Goal: Information Seeking & Learning: Learn about a topic

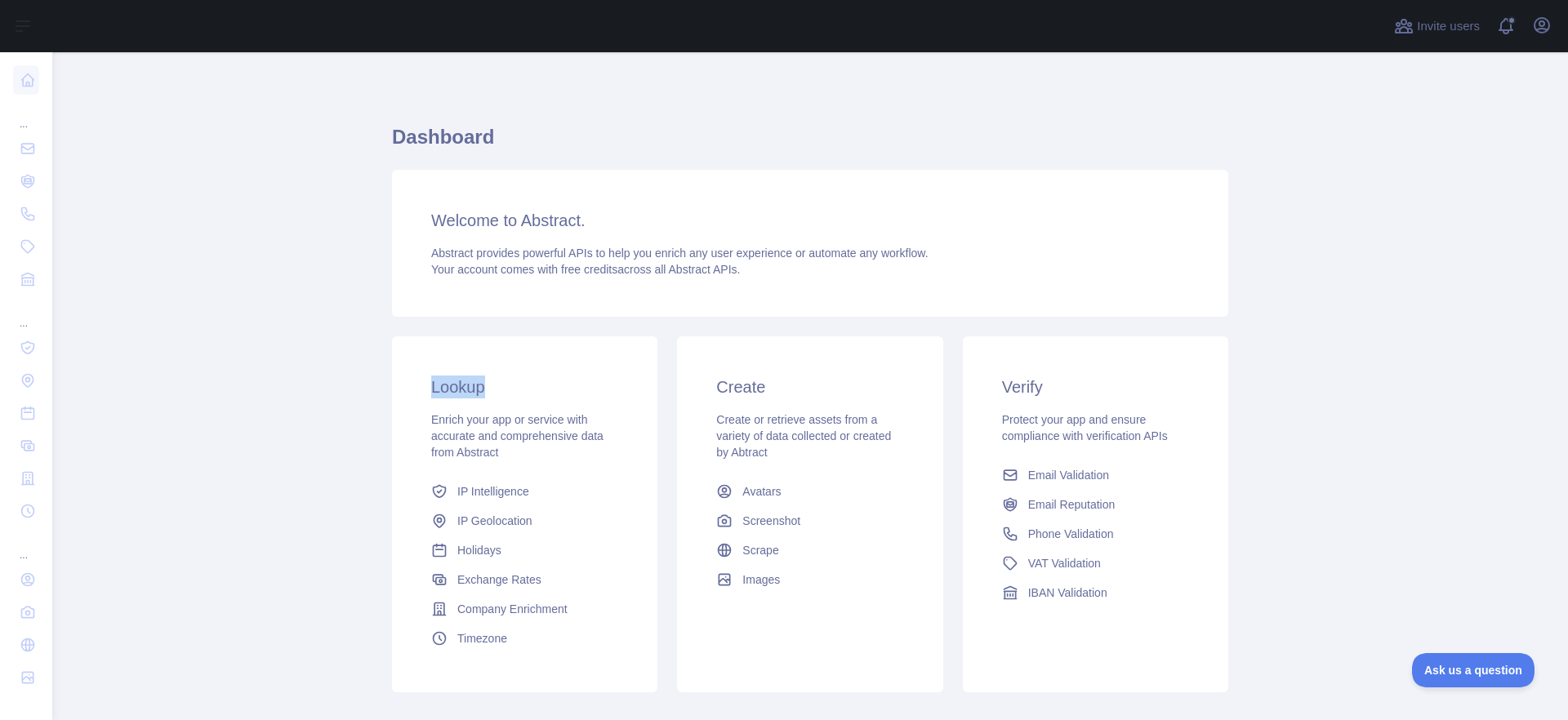
click at [247, 394] on main "Dashboard Welcome to Abstract. Abstract provides powerful APIs to help you enri…" at bounding box center [810, 386] width 1516 height 668
click at [579, 219] on h3 "Welcome to Abstract." at bounding box center [810, 220] width 758 height 23
drag, startPoint x: 358, startPoint y: 119, endPoint x: 400, endPoint y: 127, distance: 42.8
click at [360, 119] on main "Dashboard Welcome to Abstract. Abstract provides powerful APIs to help you enri…" at bounding box center [810, 386] width 1516 height 668
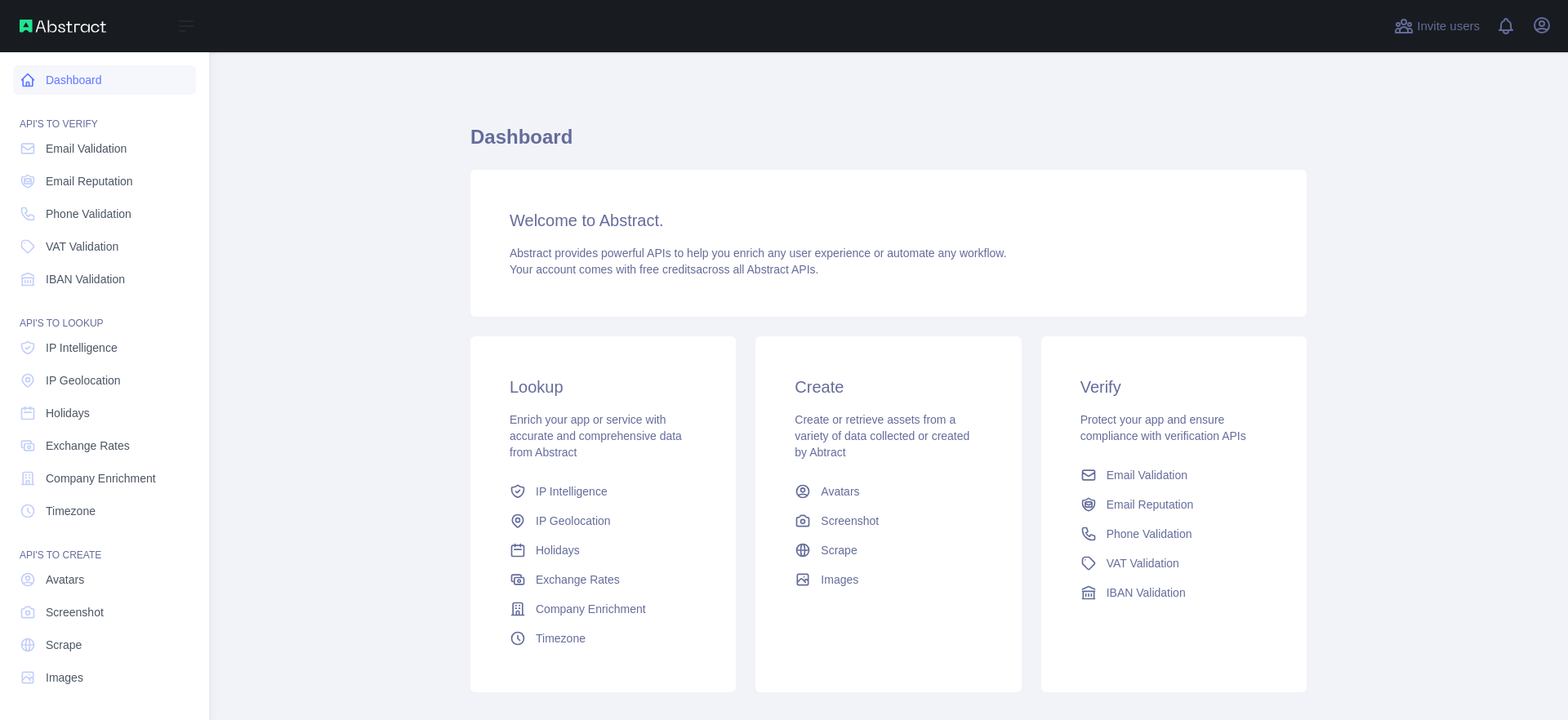
click at [69, 81] on link "Dashboard" at bounding box center [104, 80] width 183 height 29
click at [99, 440] on span "Exchange Rates" at bounding box center [87, 446] width 84 height 16
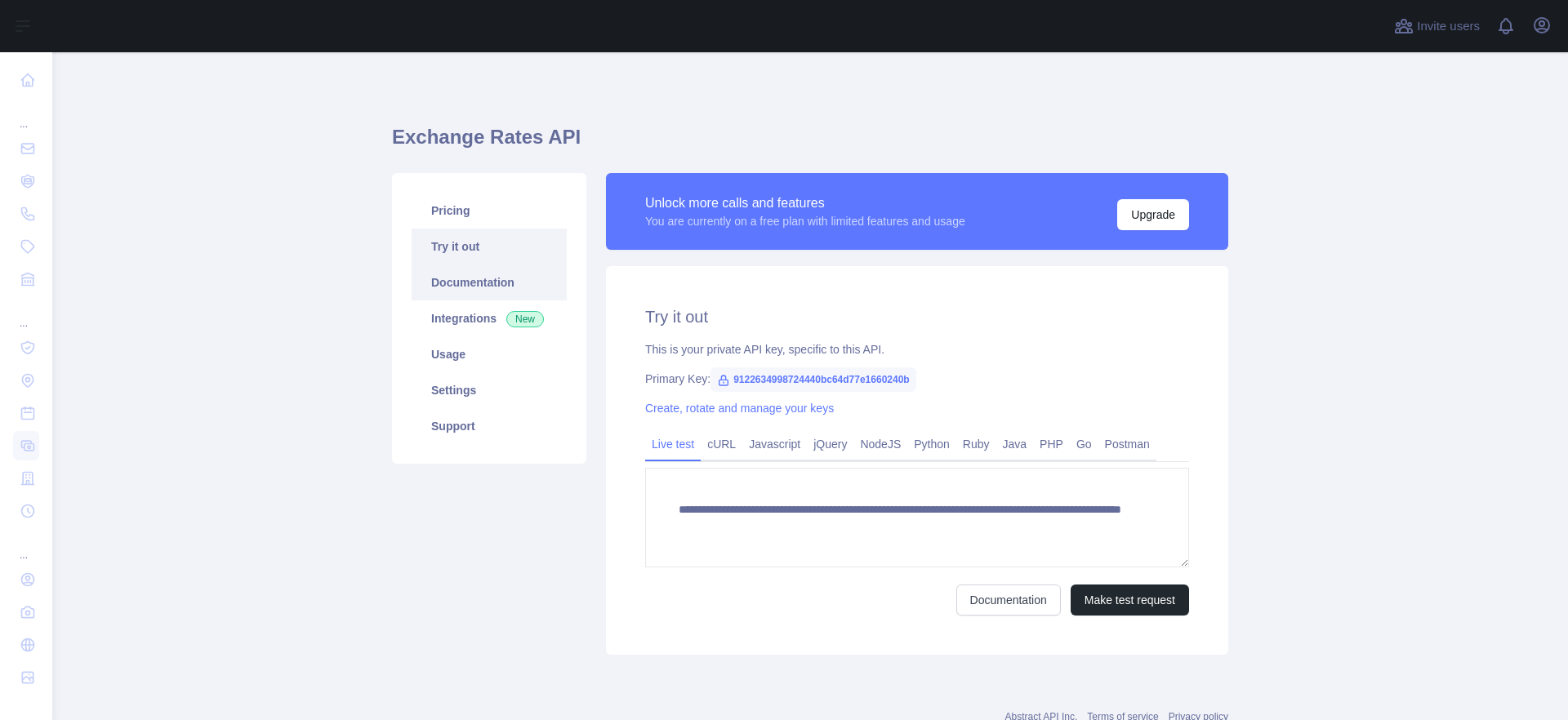
click at [482, 292] on link "Documentation" at bounding box center [489, 282] width 156 height 36
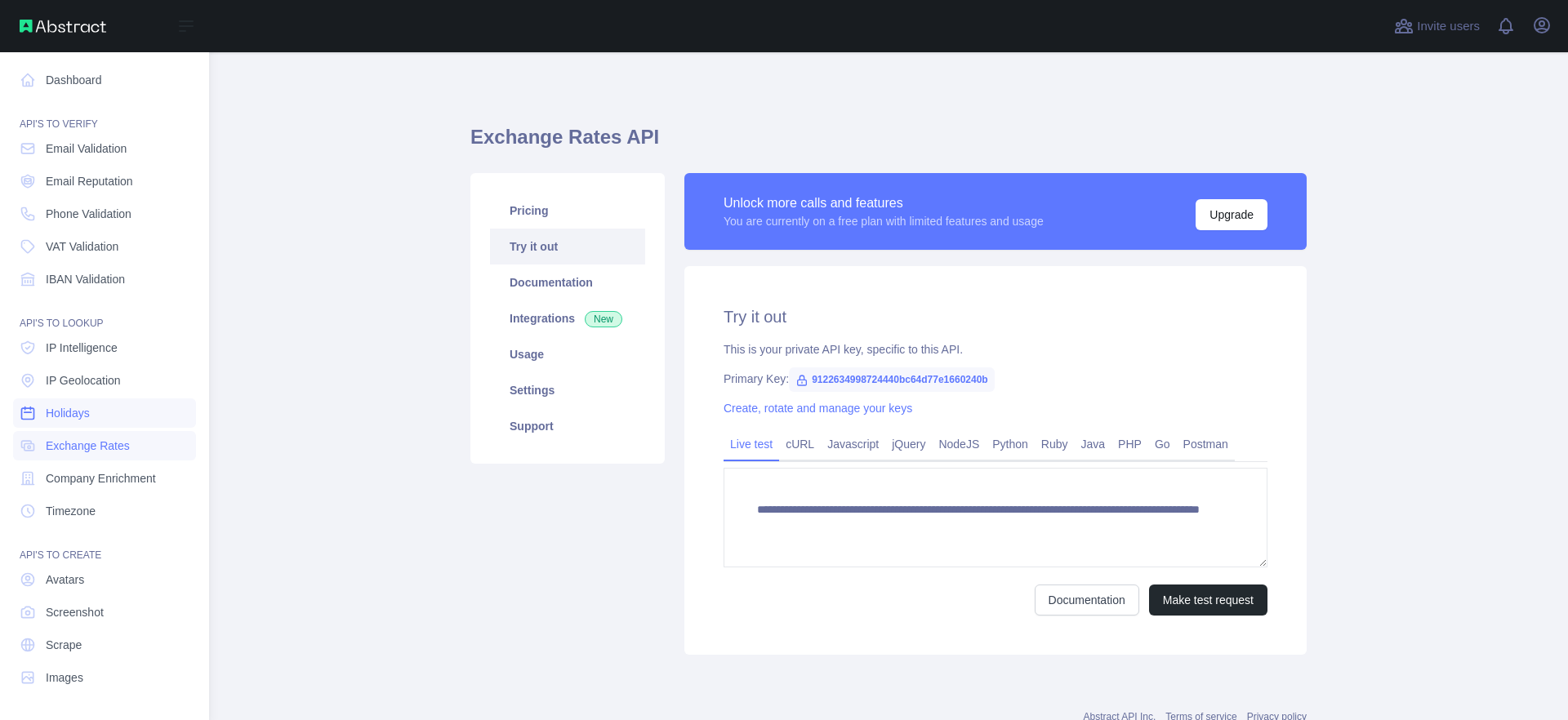
click at [66, 414] on span "Holidays" at bounding box center [68, 413] width 44 height 16
click at [74, 409] on span "Holidays" at bounding box center [68, 413] width 44 height 16
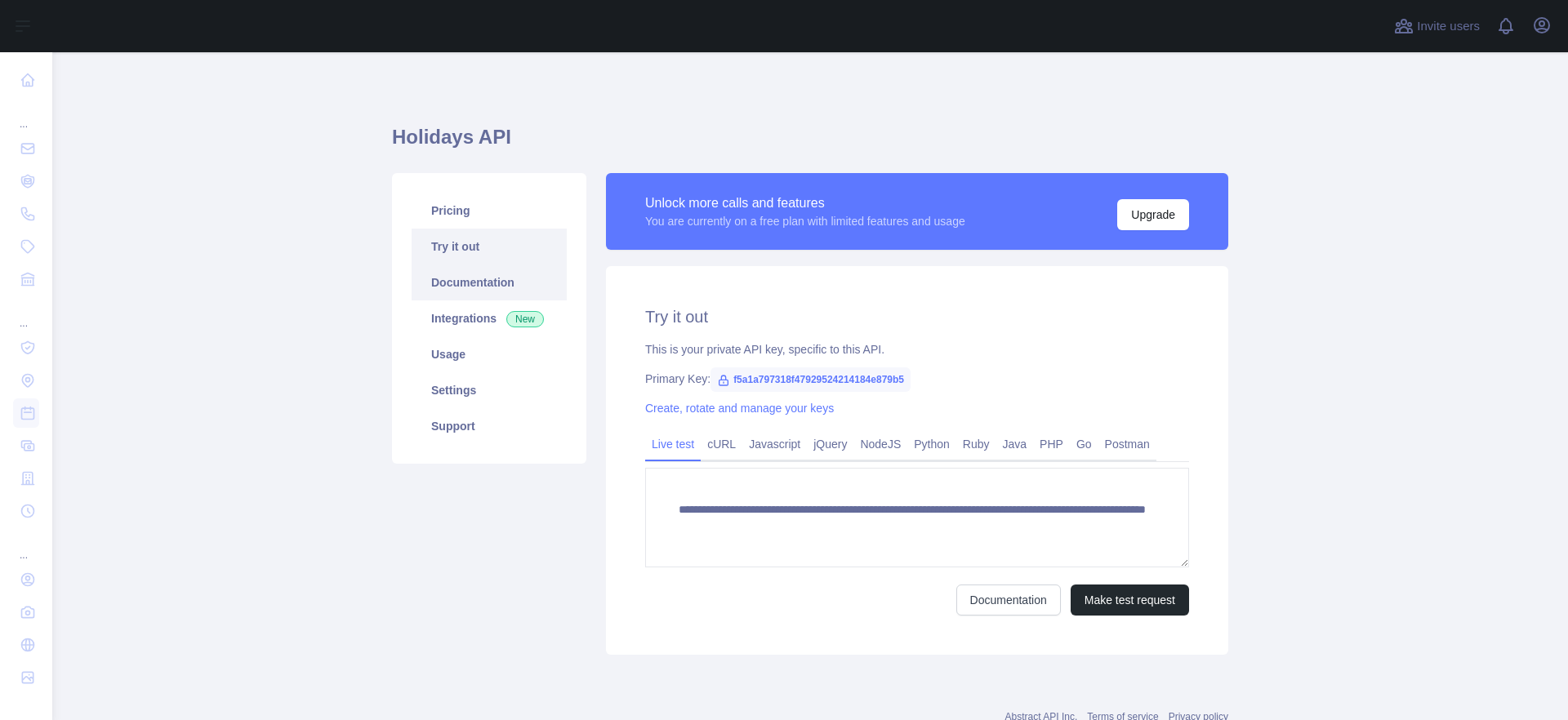
click at [492, 291] on link "Documentation" at bounding box center [489, 282] width 156 height 36
click at [816, 374] on span "f5a1a797318f47929524214184e879b5" at bounding box center [810, 379] width 200 height 24
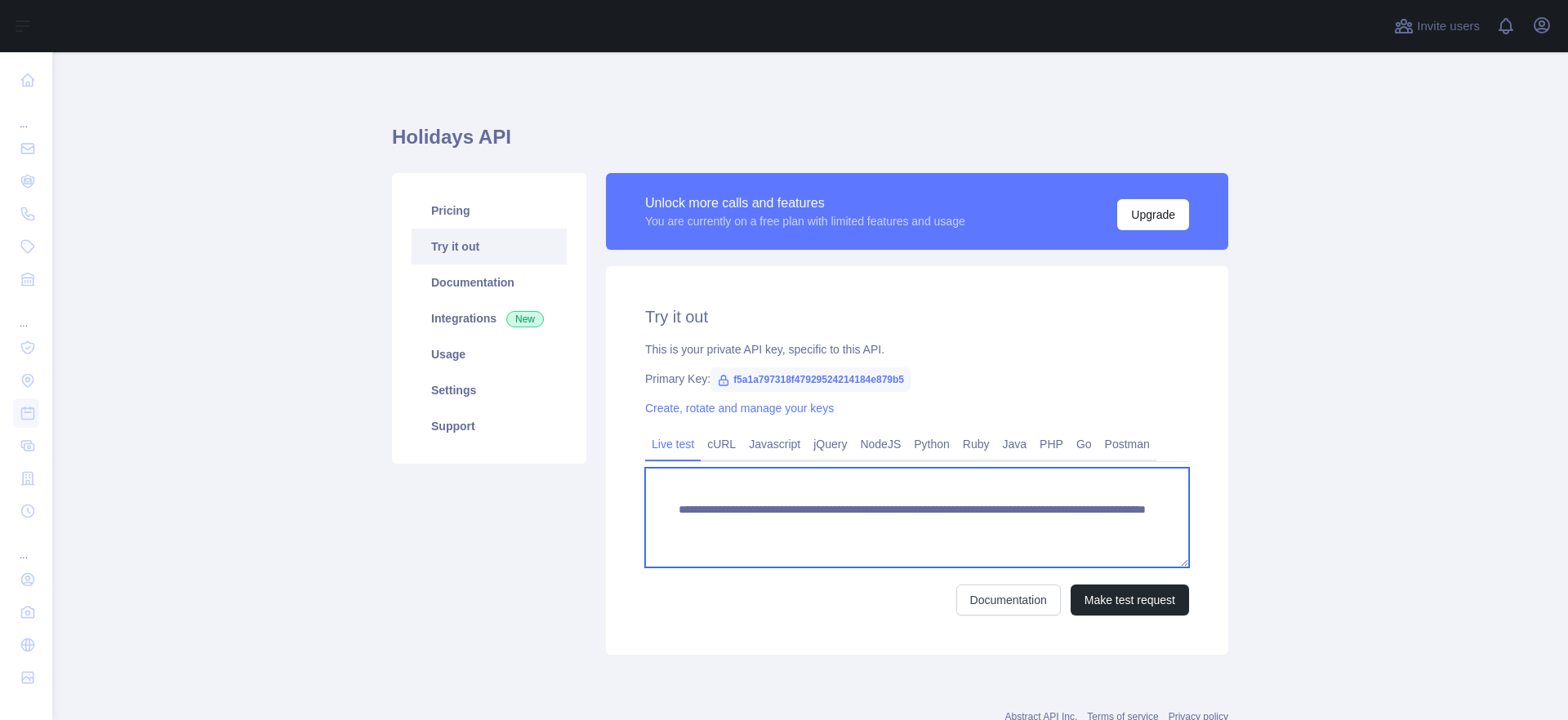
click at [824, 526] on textarea "**********" at bounding box center [916, 517] width 544 height 100
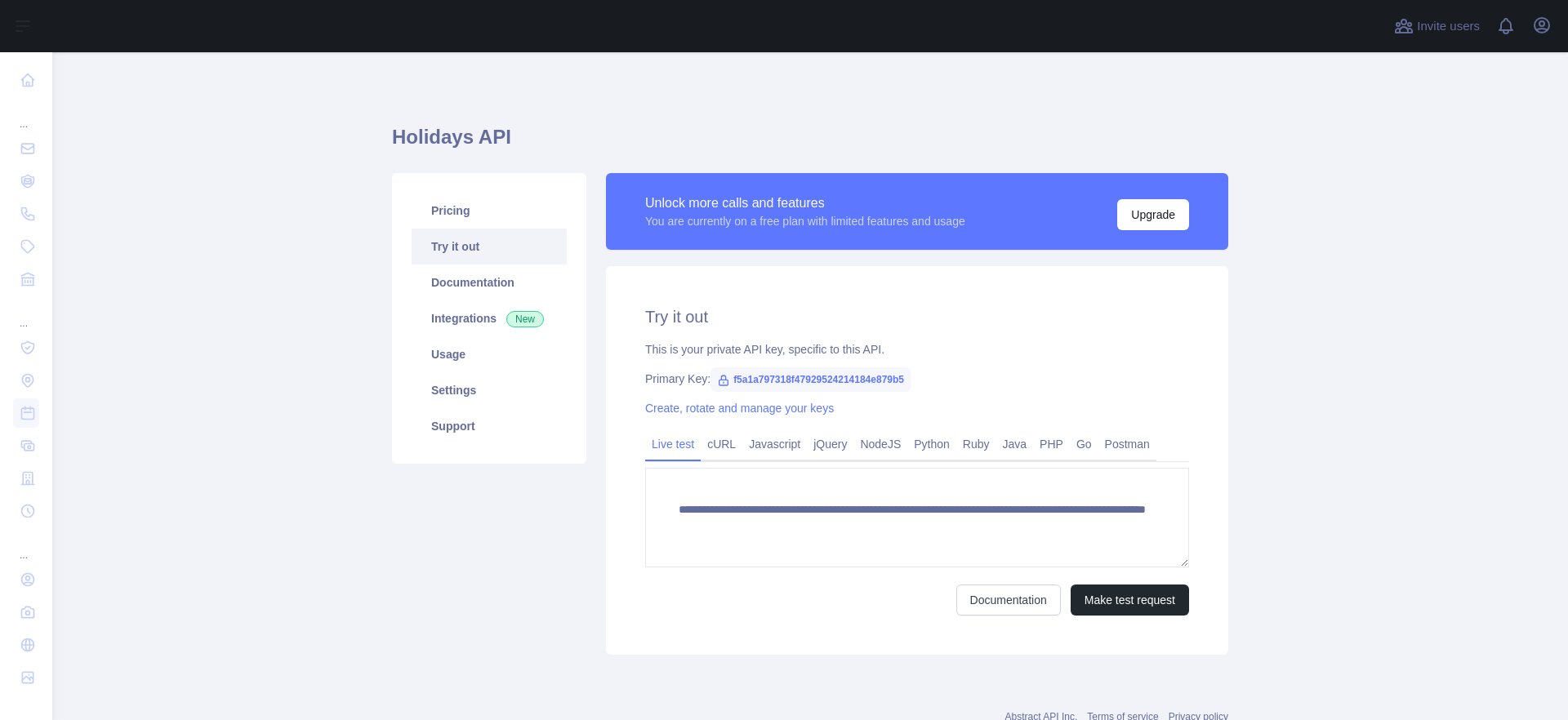
click at [947, 364] on div "**********" at bounding box center [917, 460] width 623 height 389
click at [1147, 218] on button "Upgrade" at bounding box center [1153, 215] width 72 height 31
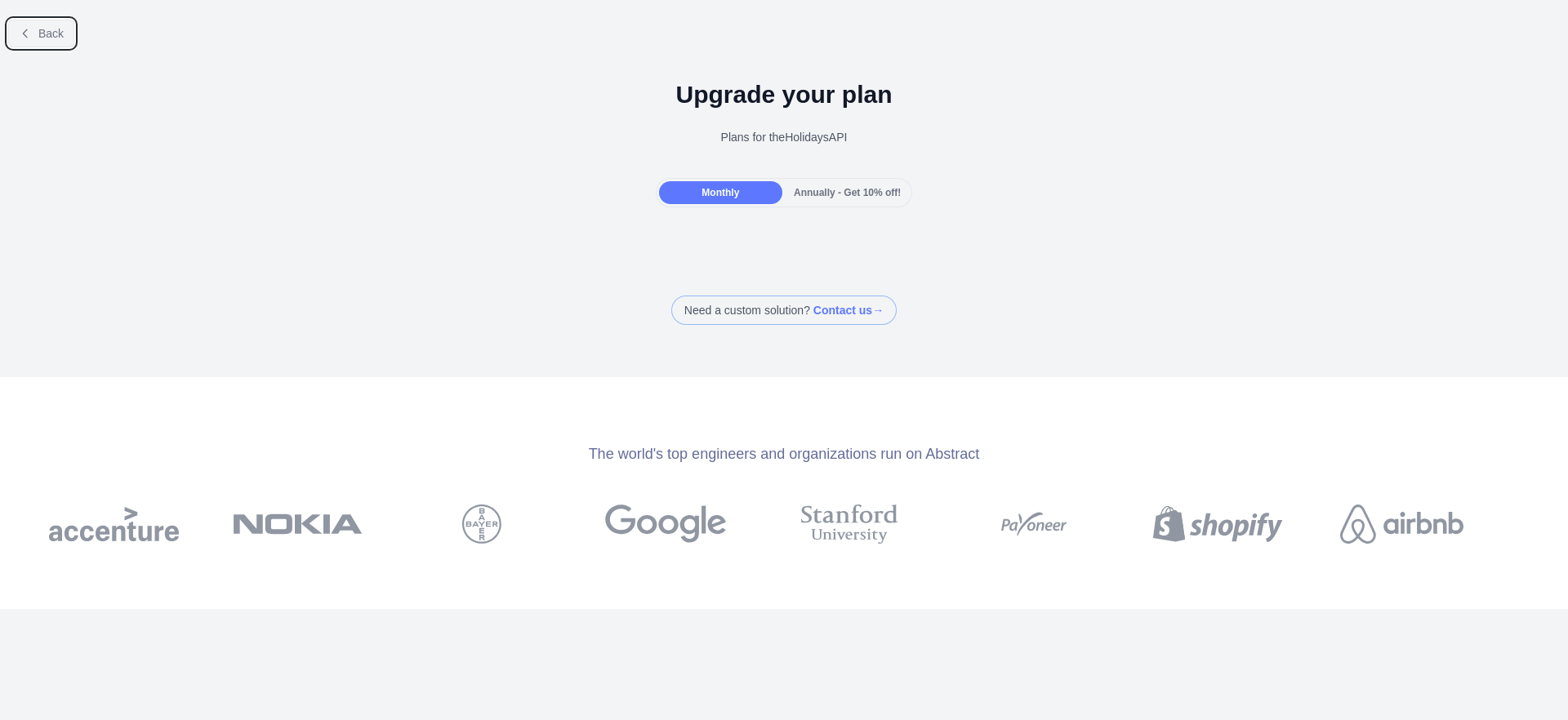
click at [36, 32] on button "Back" at bounding box center [41, 33] width 66 height 28
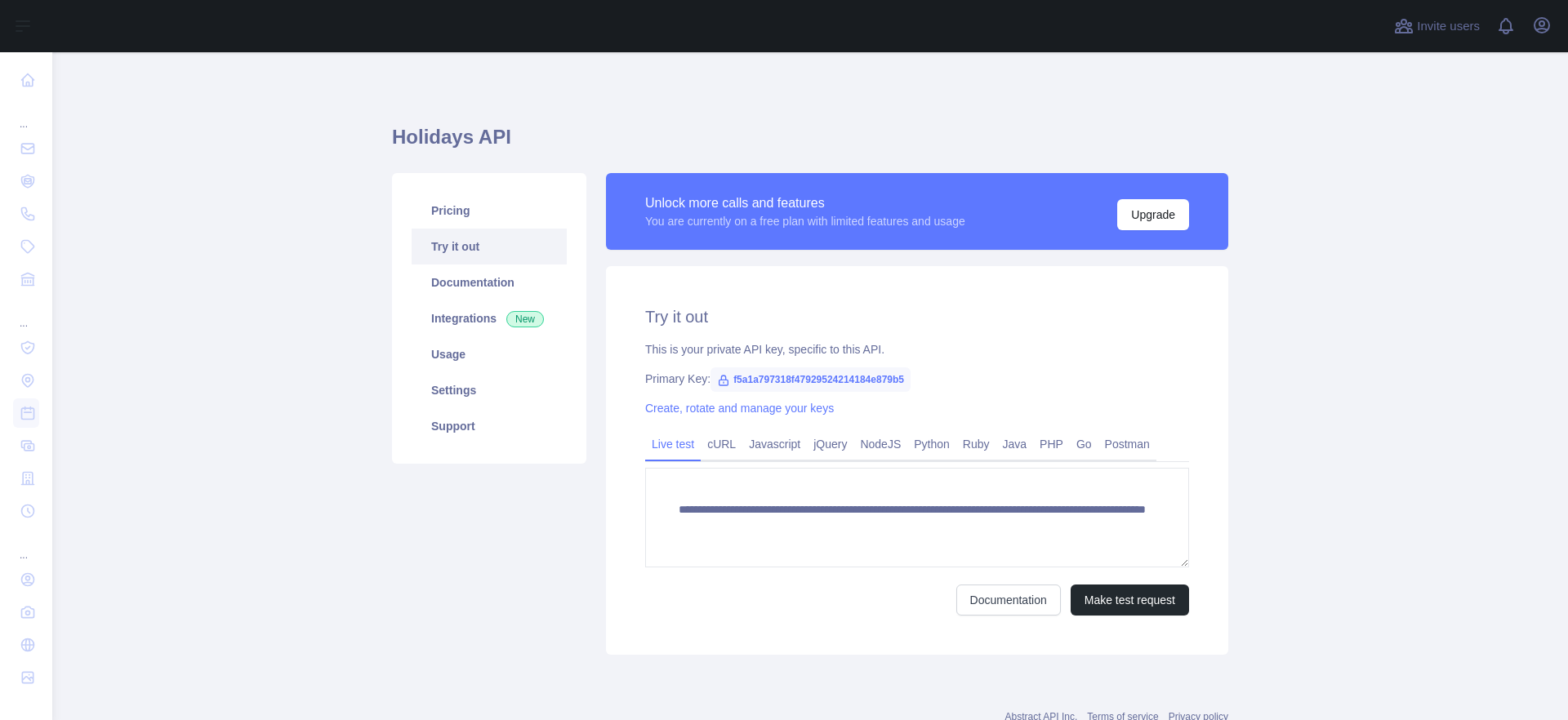
click at [651, 126] on h1 "Holidays API" at bounding box center [810, 143] width 836 height 40
click at [537, 16] on div at bounding box center [718, 26] width 1306 height 52
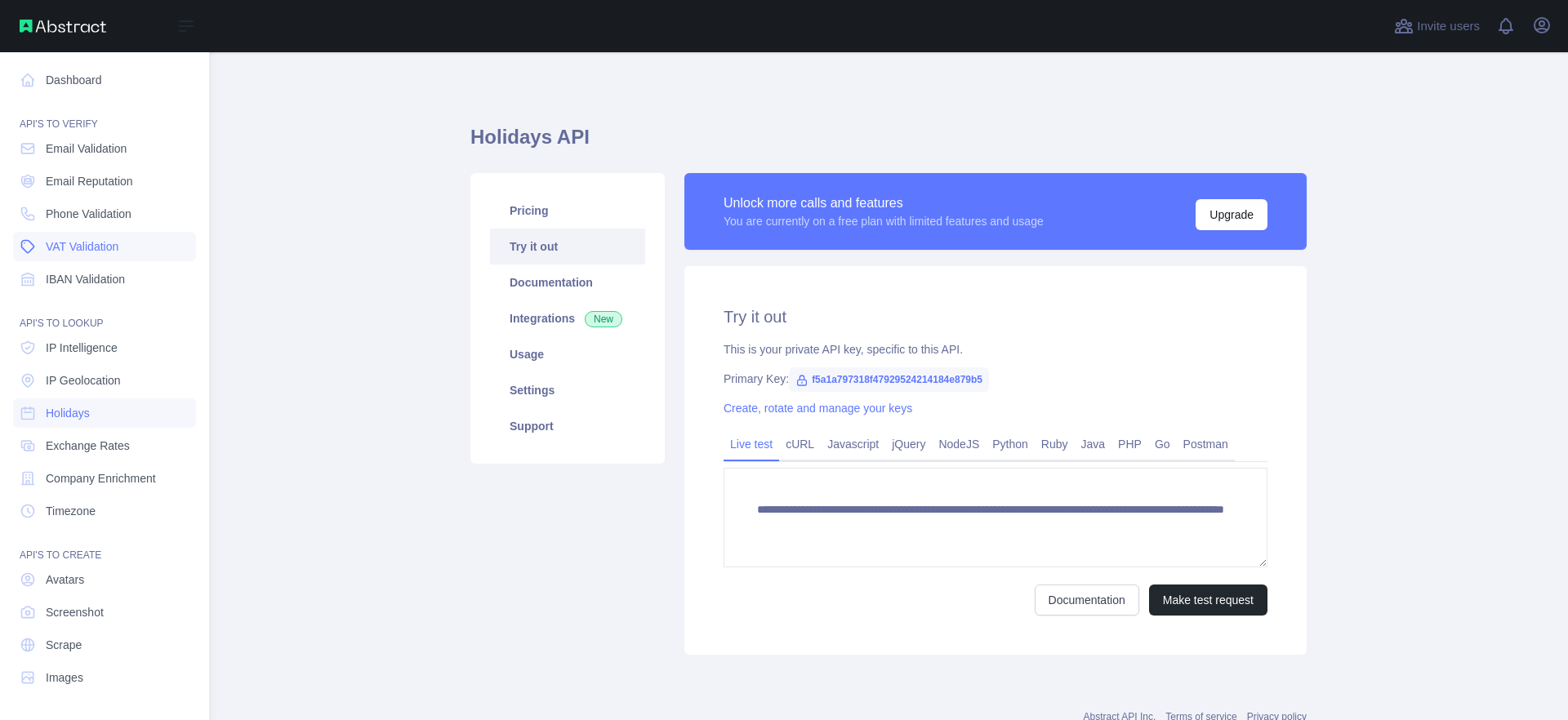
click at [83, 245] on span "VAT Validation" at bounding box center [81, 246] width 73 height 16
click at [119, 209] on span "Phone Validation" at bounding box center [88, 214] width 86 height 16
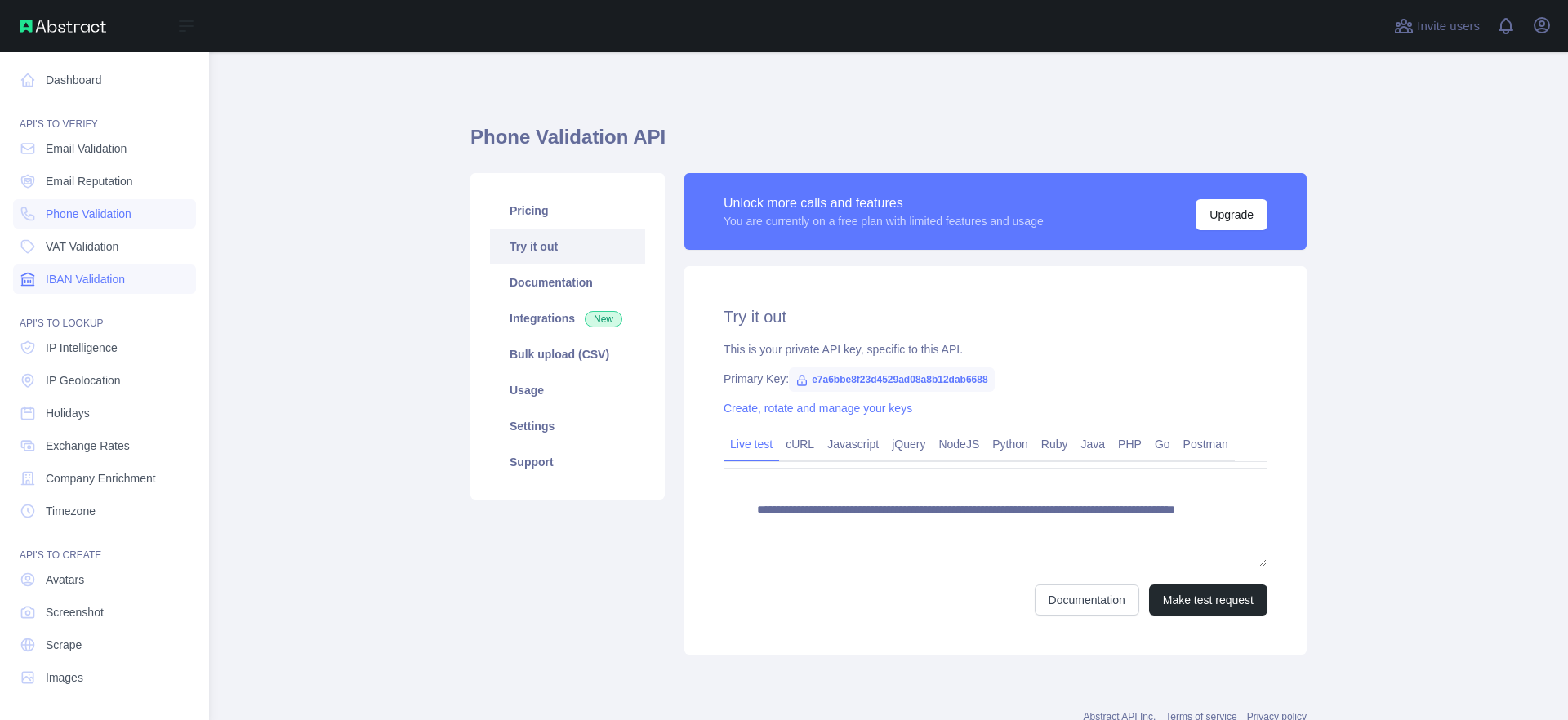
click at [98, 280] on span "IBAN Validation" at bounding box center [85, 278] width 79 height 16
click at [98, 171] on link "Email Reputation" at bounding box center [104, 181] width 183 height 29
click at [113, 145] on span "Email Validation" at bounding box center [86, 148] width 81 height 16
click at [105, 346] on span "IP Intelligence" at bounding box center [81, 347] width 72 height 16
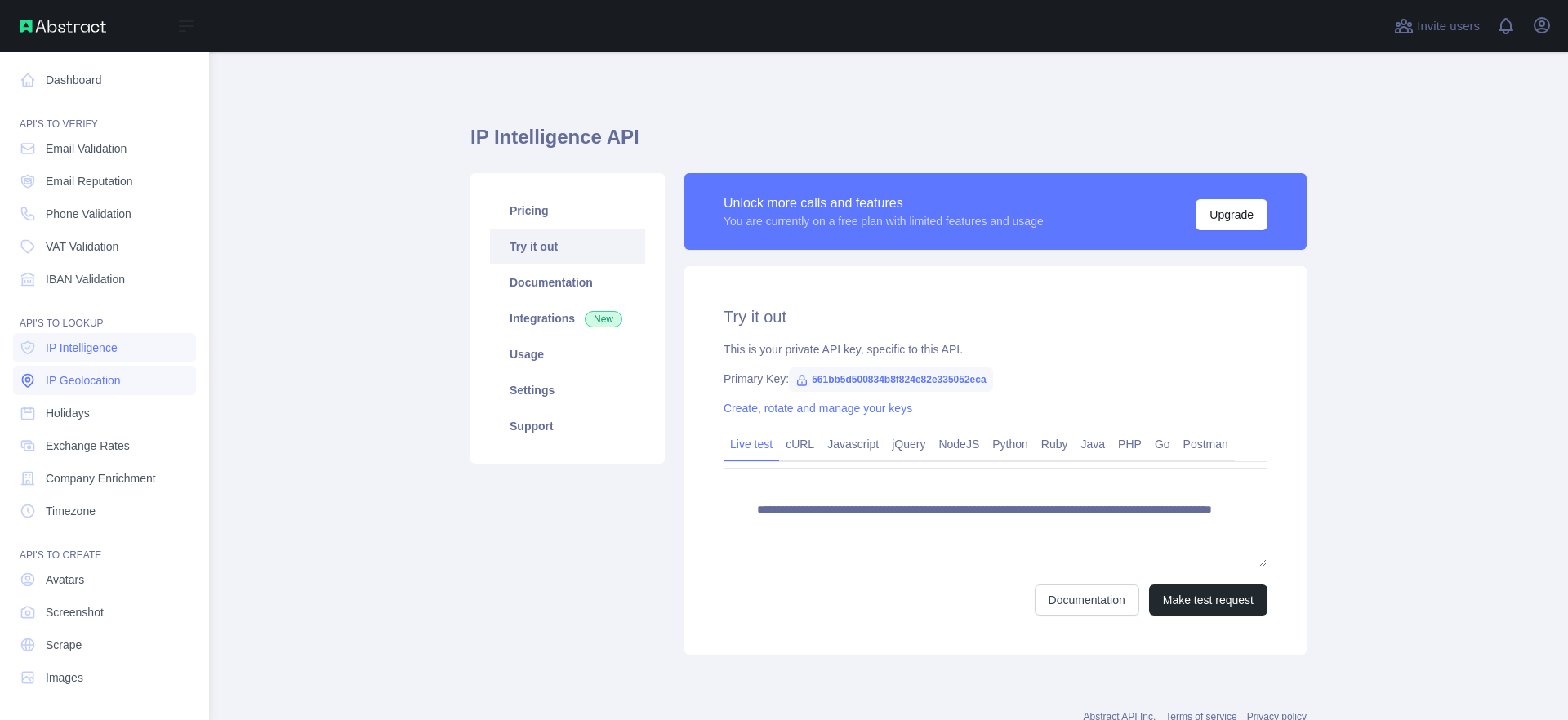
click at [102, 377] on span "IP Geolocation" at bounding box center [83, 380] width 75 height 16
click at [95, 410] on link "Holidays" at bounding box center [104, 413] width 183 height 29
click at [102, 448] on span "Exchange Rates" at bounding box center [87, 446] width 84 height 16
click at [103, 475] on span "Company Enrichment" at bounding box center [101, 478] width 110 height 16
click at [102, 508] on link "Timezone" at bounding box center [104, 511] width 183 height 29
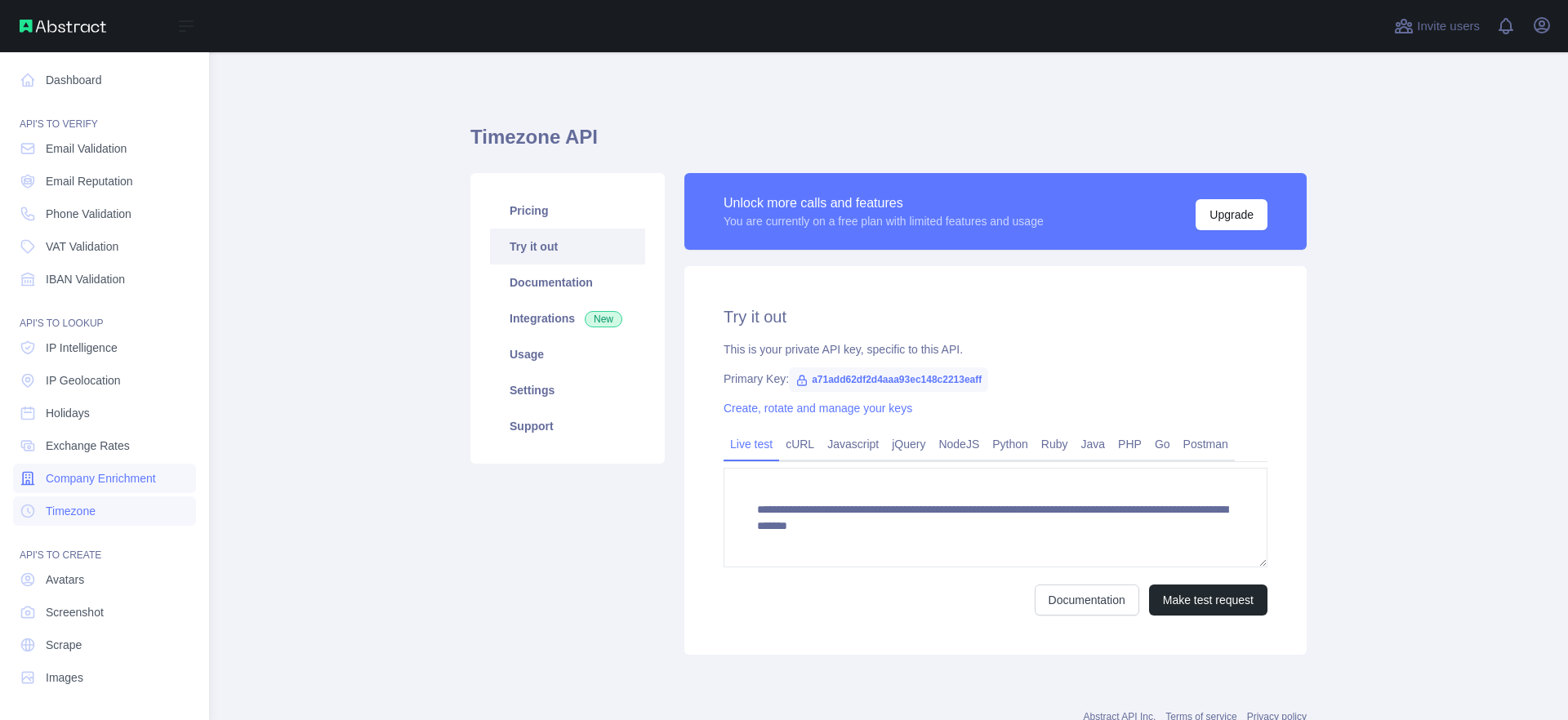
click at [103, 492] on link "Company Enrichment" at bounding box center [104, 478] width 183 height 29
click at [108, 509] on link "Timezone" at bounding box center [104, 511] width 183 height 29
click at [94, 582] on link "Avatars" at bounding box center [104, 580] width 183 height 29
click at [93, 614] on span "Screenshot" at bounding box center [74, 612] width 58 height 16
click at [96, 650] on link "Scrape" at bounding box center [104, 645] width 183 height 29
